Goal: Information Seeking & Learning: Learn about a topic

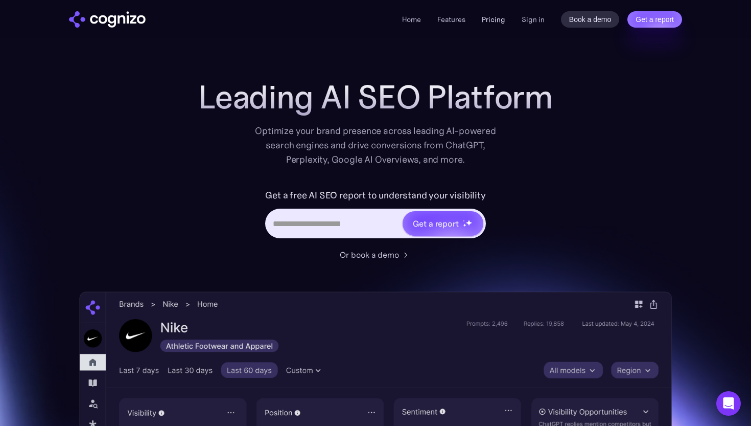
click at [495, 18] on link "Pricing" at bounding box center [494, 19] width 24 height 9
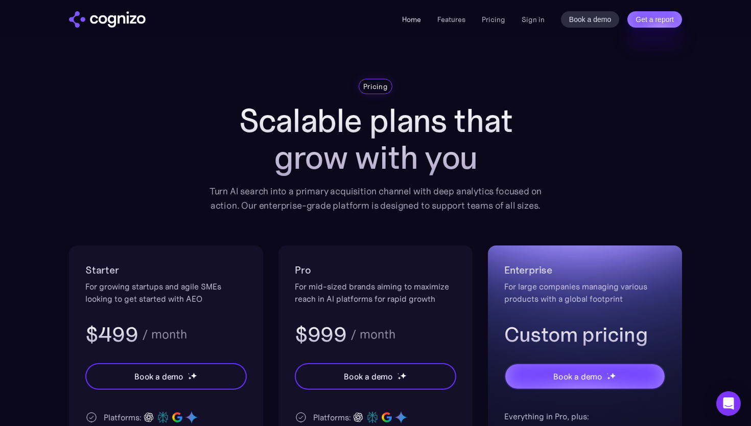
click at [416, 21] on link "Home" at bounding box center [411, 19] width 19 height 9
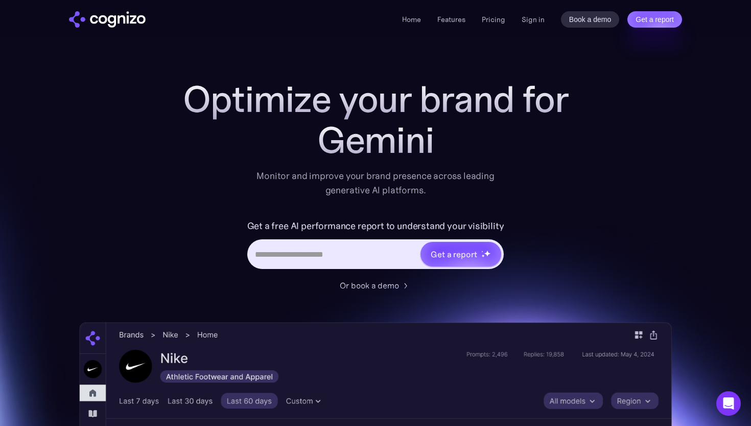
click at [488, 24] on li "Pricing" at bounding box center [494, 19] width 24 height 12
click at [487, 20] on link "Pricing" at bounding box center [494, 19] width 24 height 9
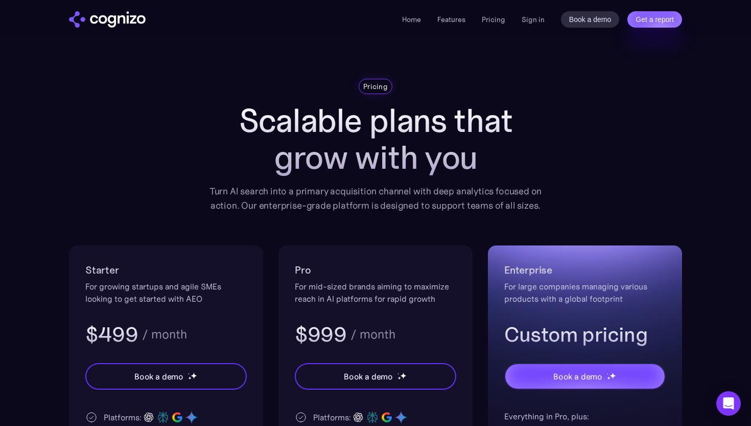
click at [420, 14] on li "Home" at bounding box center [411, 19] width 19 height 12
click at [416, 19] on link "Home" at bounding box center [411, 19] width 19 height 9
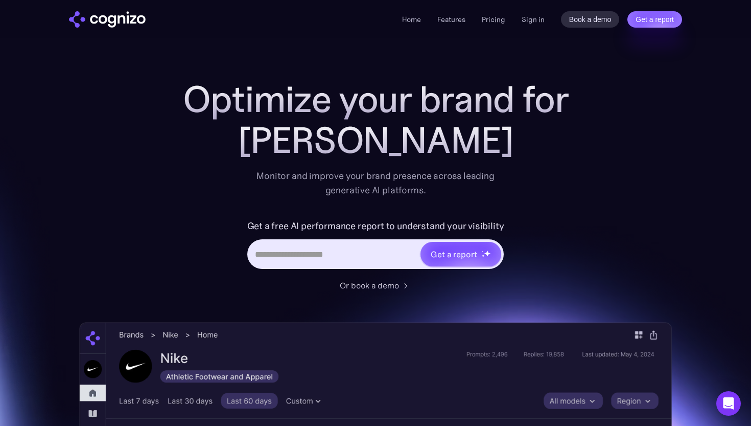
click at [494, 26] on div "Home Features Pricing Book a demo Get a report Sign in Book a demo Get a report" at bounding box center [542, 19] width 280 height 16
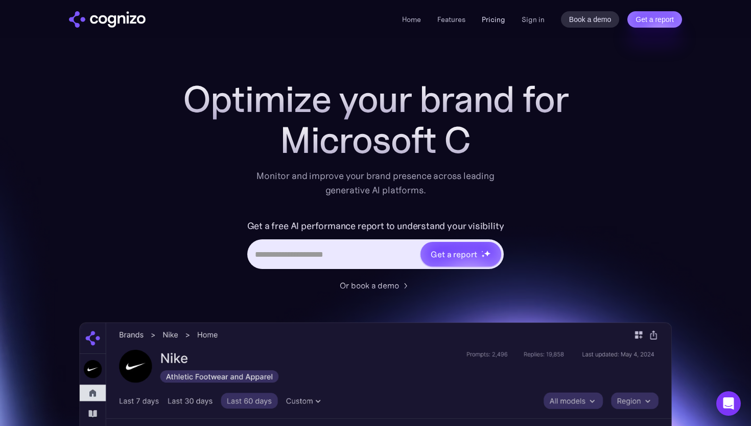
click at [499, 21] on link "Pricing" at bounding box center [494, 19] width 24 height 9
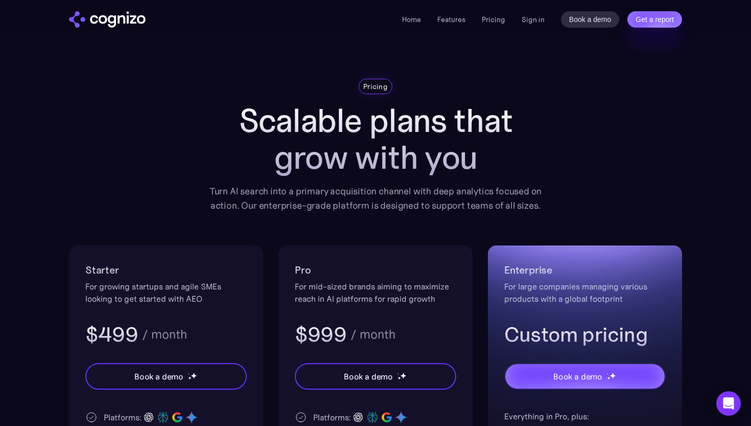
click at [120, 16] on img "home" at bounding box center [107, 19] width 77 height 16
